Goal: Task Accomplishment & Management: Use online tool/utility

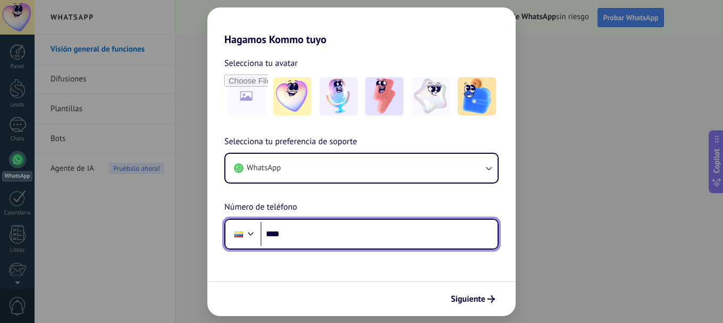
click at [293, 241] on input "****" at bounding box center [379, 234] width 237 height 24
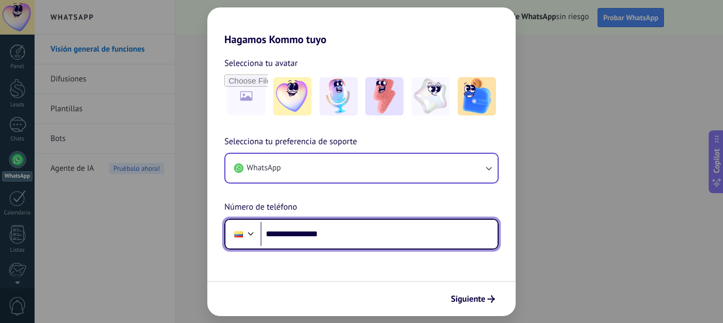
type input "**********"
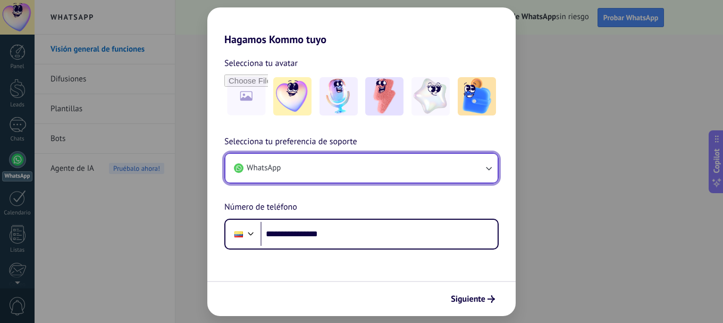
click at [311, 167] on button "WhatsApp" at bounding box center [362, 168] width 272 height 29
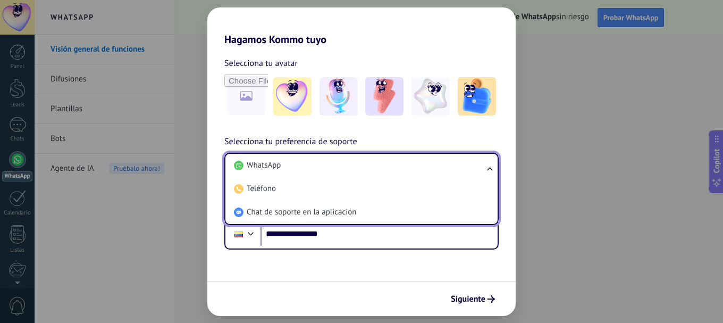
click at [311, 167] on li "WhatsApp" at bounding box center [360, 165] width 260 height 23
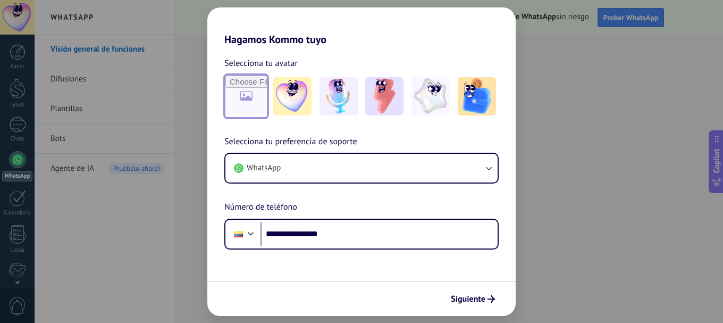
click at [249, 93] on input "file" at bounding box center [246, 96] width 41 height 41
click at [247, 108] on input "file" at bounding box center [246, 96] width 41 height 41
type input "**********"
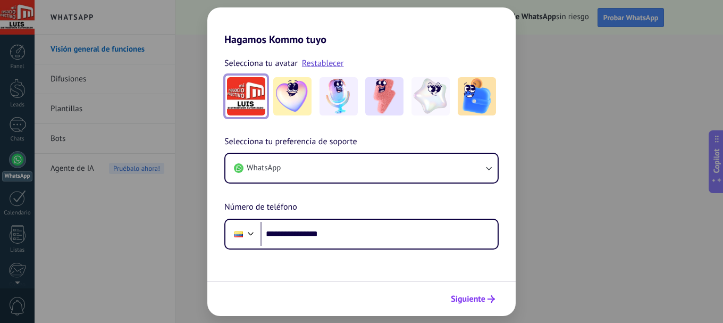
click at [461, 295] on span "Siguiente" at bounding box center [468, 298] width 35 height 7
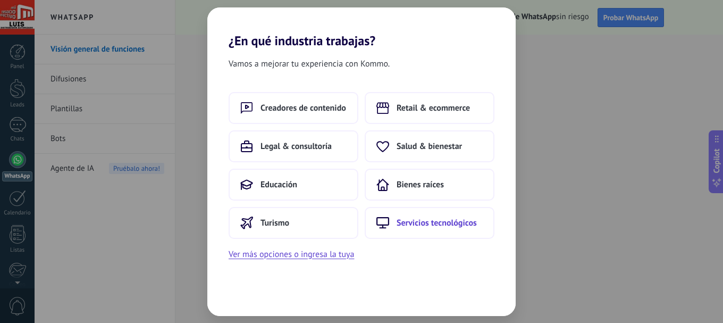
click at [412, 227] on span "Servicios tecnológicos" at bounding box center [437, 223] width 80 height 11
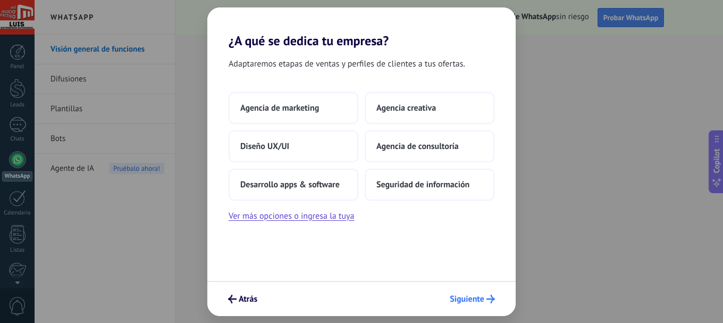
click at [458, 305] on button "Siguiente" at bounding box center [472, 299] width 55 height 18
click at [462, 299] on span "Siguiente" at bounding box center [467, 298] width 35 height 7
click at [237, 295] on span "Atrás" at bounding box center [242, 299] width 29 height 9
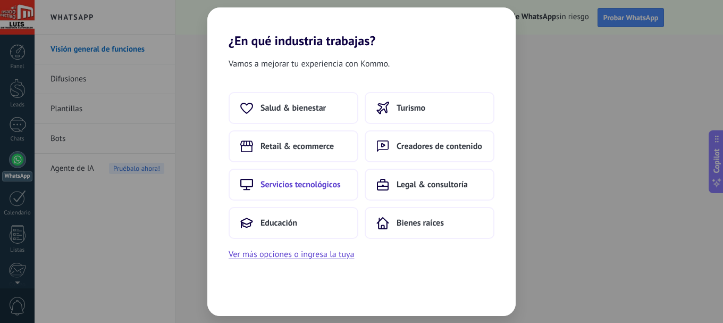
click at [305, 187] on span "Servicios tecnológicos" at bounding box center [301, 184] width 80 height 11
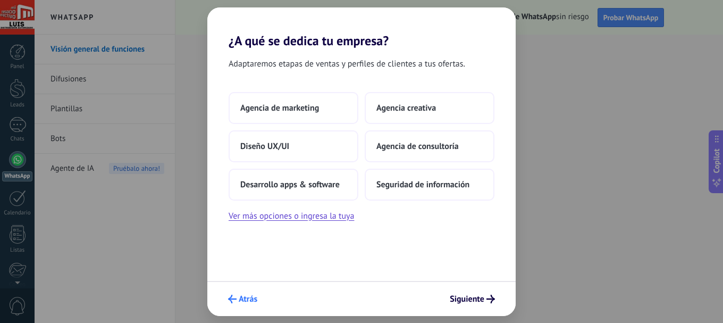
click at [245, 298] on span "Atrás" at bounding box center [248, 298] width 19 height 7
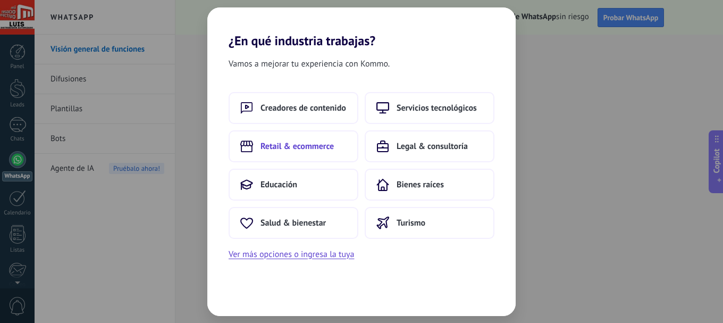
click at [286, 146] on span "Retail & ecommerce" at bounding box center [297, 146] width 73 height 11
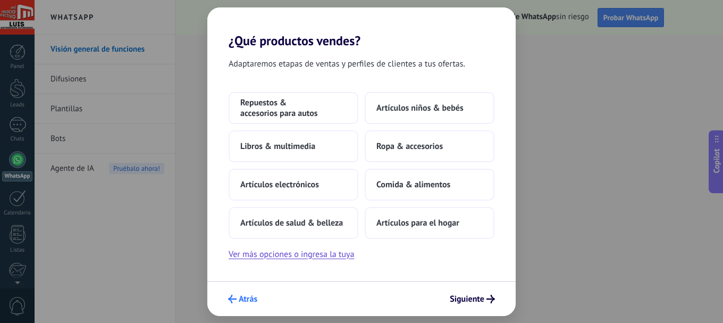
click at [256, 299] on span "Atrás" at bounding box center [248, 298] width 19 height 7
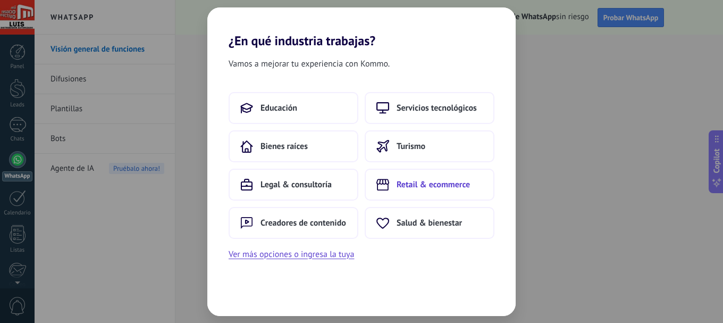
click at [394, 191] on button "Retail & ecommerce" at bounding box center [430, 185] width 130 height 32
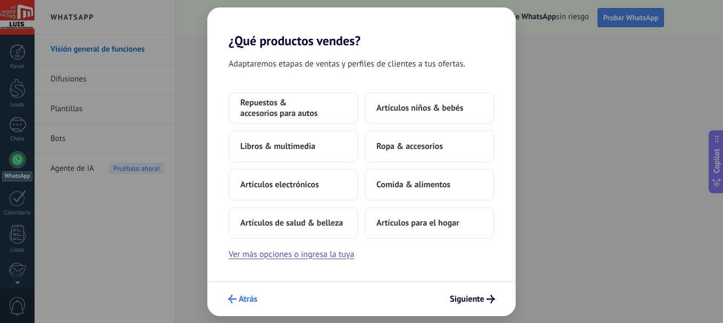
click at [247, 301] on span "Atrás" at bounding box center [248, 298] width 19 height 7
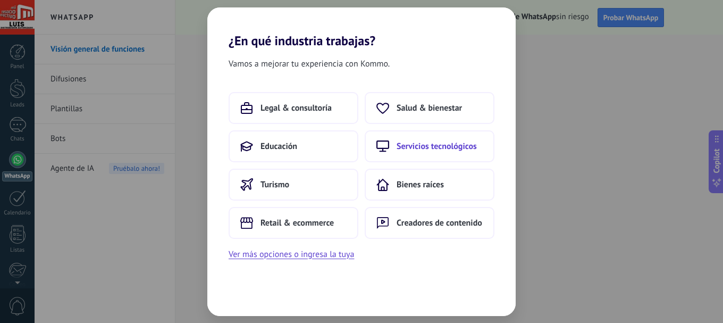
click at [447, 150] on span "Servicios tecnológicos" at bounding box center [437, 146] width 80 height 11
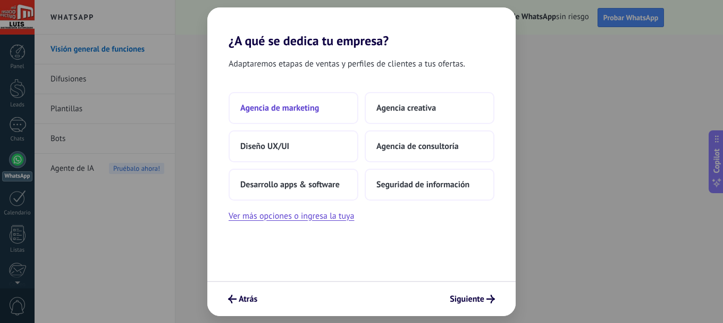
click at [289, 118] on button "Agencia de marketing" at bounding box center [294, 108] width 130 height 32
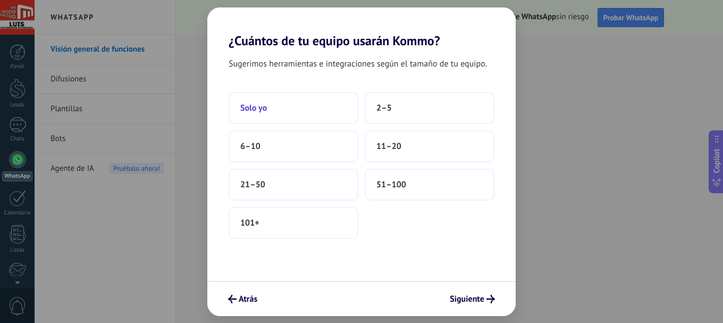
click at [288, 114] on button "Solo yo" at bounding box center [294, 108] width 130 height 32
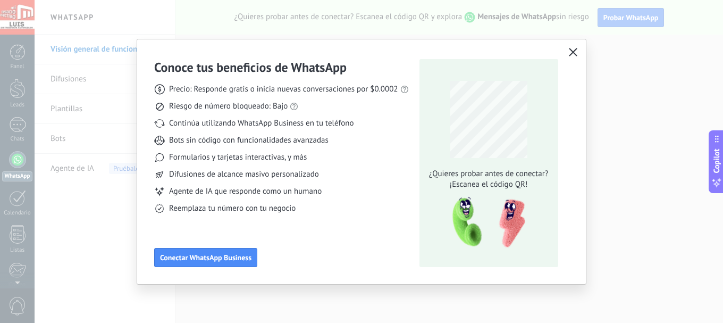
click at [570, 56] on icon "button" at bounding box center [573, 52] width 9 height 9
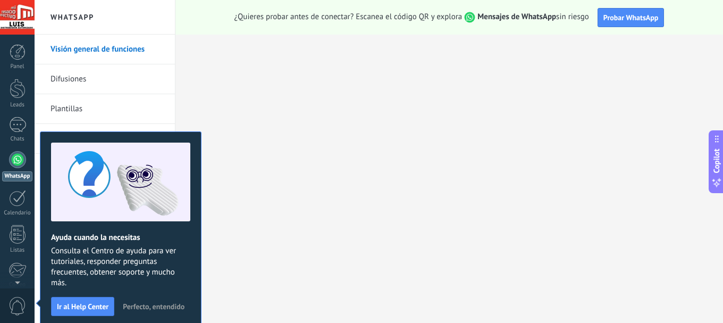
click at [18, 162] on div at bounding box center [17, 159] width 17 height 17
click at [18, 171] on link "WhatsApp" at bounding box center [17, 166] width 35 height 30
click at [18, 177] on div "WhatsApp" at bounding box center [17, 176] width 30 height 10
click at [15, 87] on div at bounding box center [18, 89] width 16 height 20
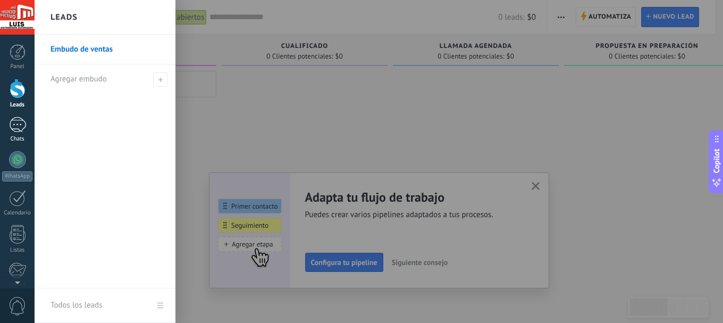
click at [15, 123] on div at bounding box center [17, 124] width 17 height 15
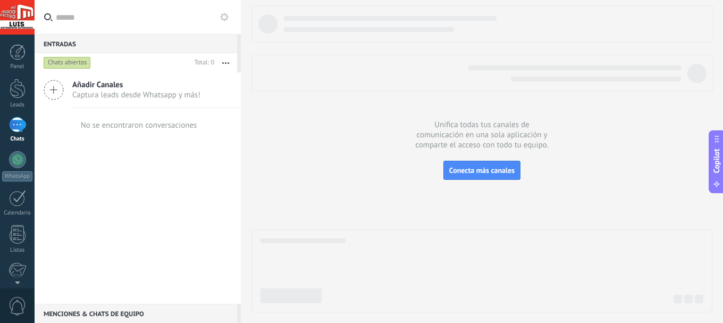
click at [60, 88] on icon at bounding box center [54, 90] width 20 height 20
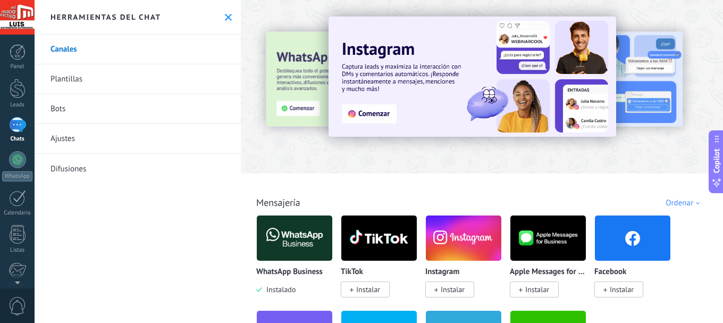
scroll to position [53, 0]
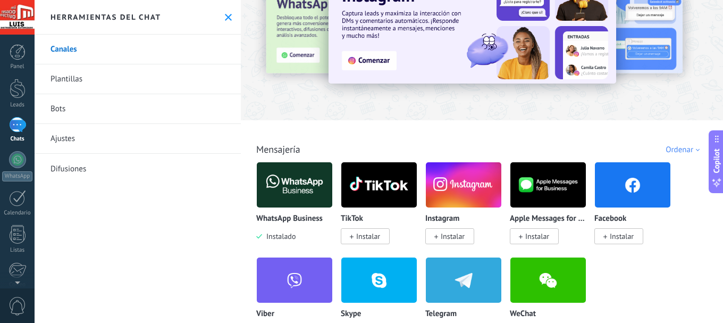
click at [307, 195] on img at bounding box center [295, 185] width 76 height 52
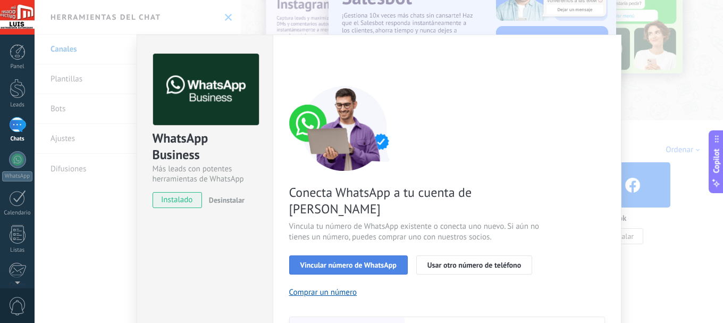
click at [347, 255] on button "Vincular número de WhatsApp" at bounding box center [348, 264] width 119 height 19
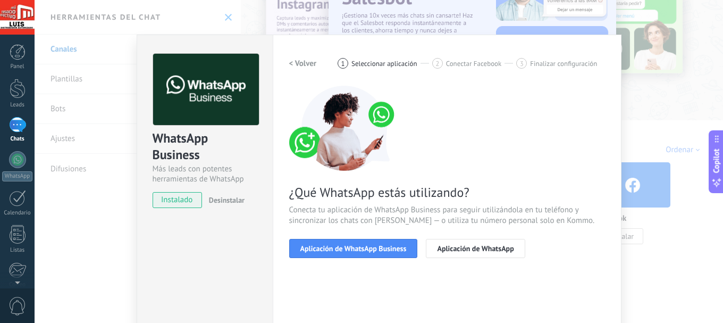
click at [347, 253] on button "Aplicación de WhatsApp Business" at bounding box center [353, 248] width 129 height 19
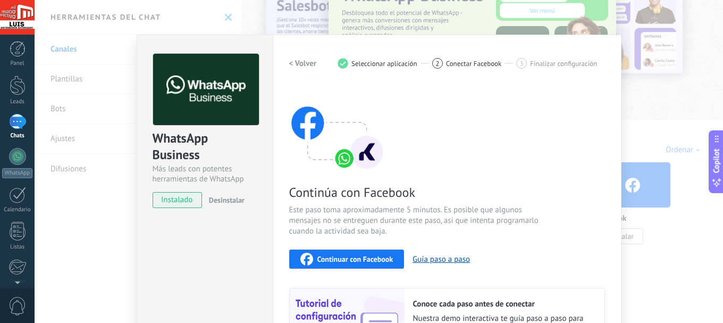
scroll to position [0, 0]
click at [21, 200] on div at bounding box center [17, 198] width 17 height 16
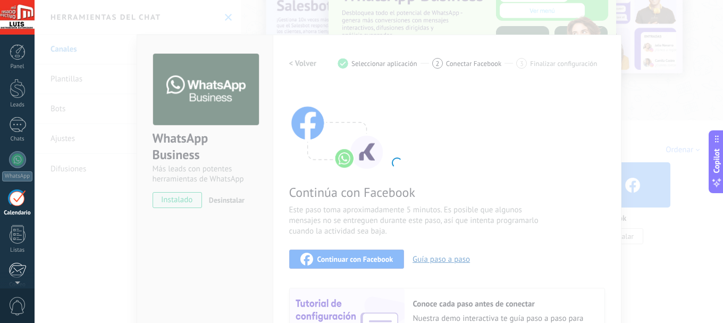
click at [20, 265] on div at bounding box center [18, 270] width 18 height 16
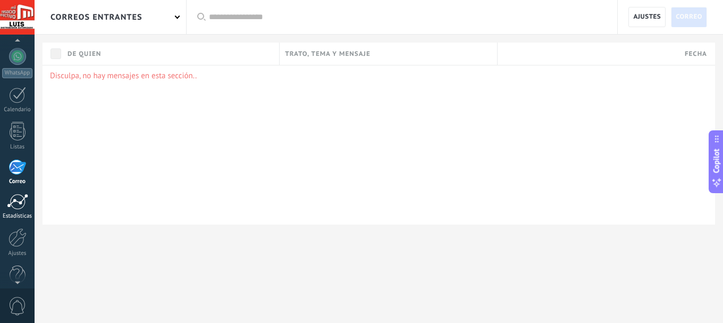
scroll to position [120, 0]
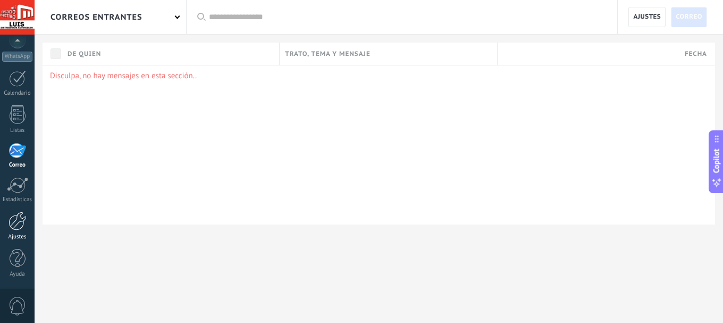
click at [11, 227] on div at bounding box center [18, 221] width 18 height 19
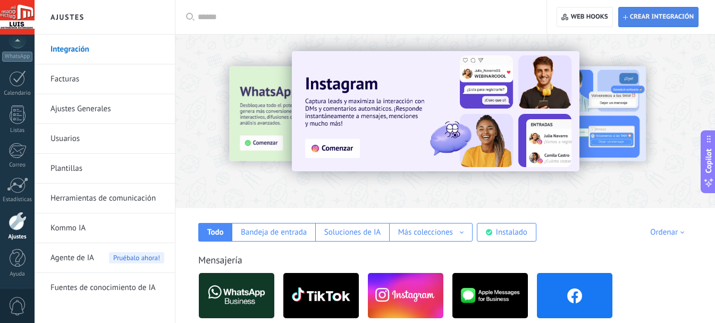
click at [649, 20] on span "Crear integración" at bounding box center [662, 17] width 64 height 9
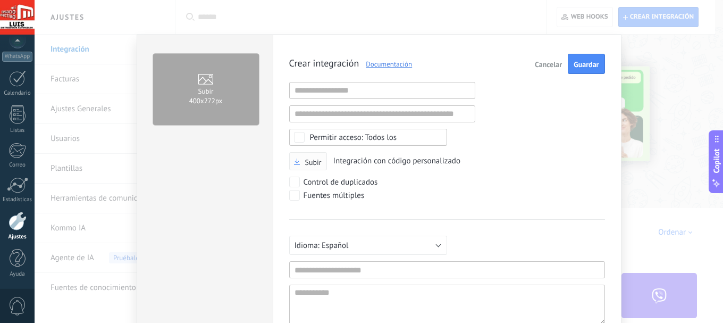
click at [312, 167] on button "Subir" at bounding box center [308, 161] width 38 height 19
click at [213, 106] on label "Subir 400х272px" at bounding box center [206, 89] width 106 height 71
click at [0, 0] on input "Subir 400х272px" at bounding box center [0, 0] width 0 height 0
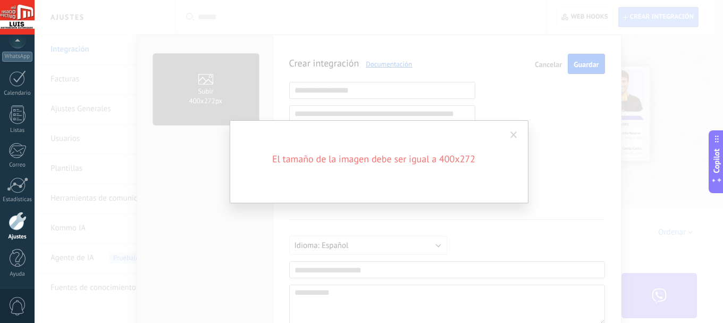
click at [512, 134] on span at bounding box center [514, 134] width 7 height 7
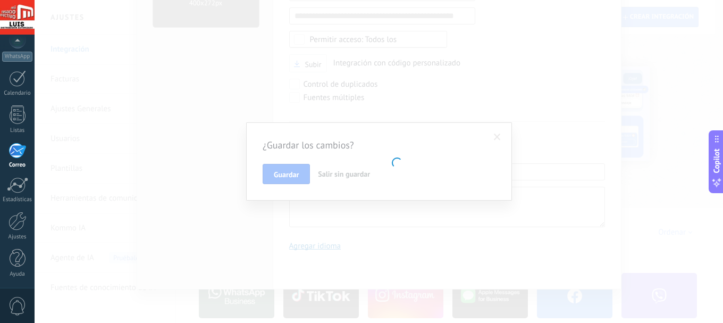
scroll to position [103, 0]
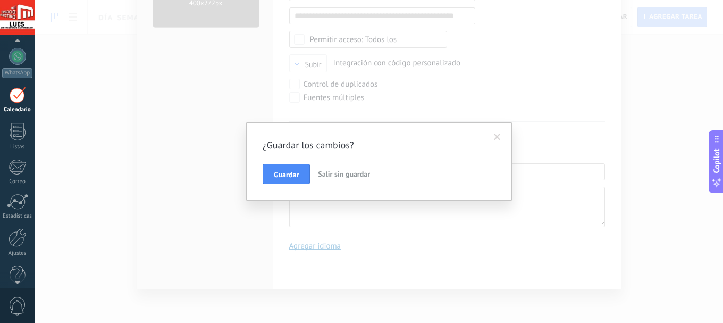
scroll to position [31, 0]
